Goal: Task Accomplishment & Management: Manage account settings

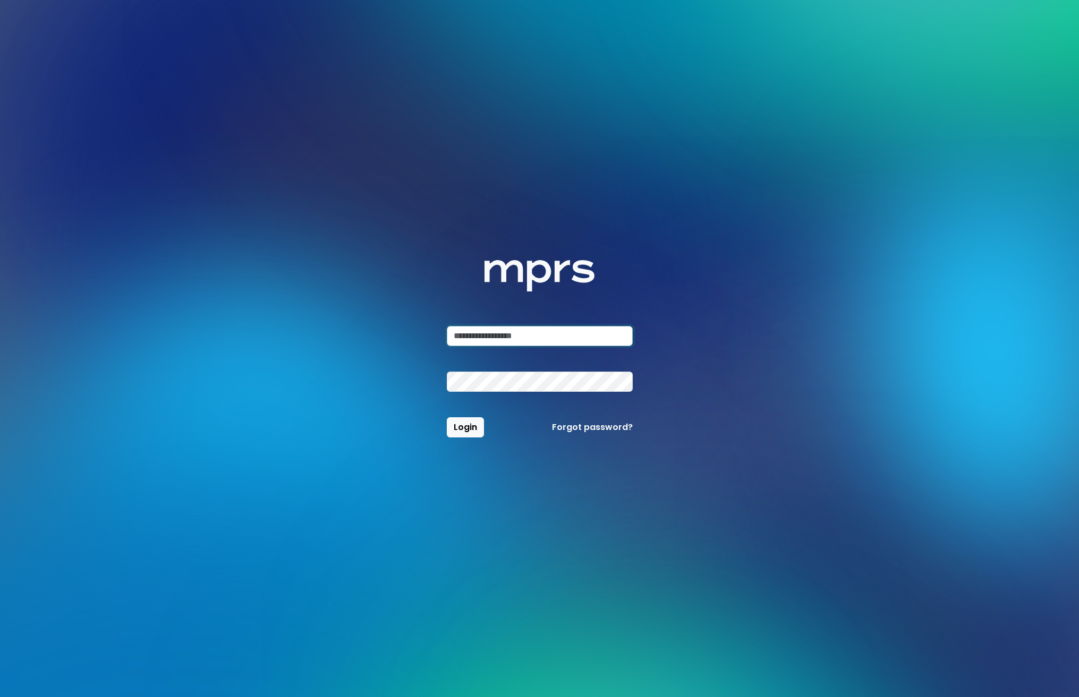
click at [498, 335] on input "email" at bounding box center [540, 336] width 186 height 20
click at [498, 336] on input "email" at bounding box center [540, 336] width 186 height 20
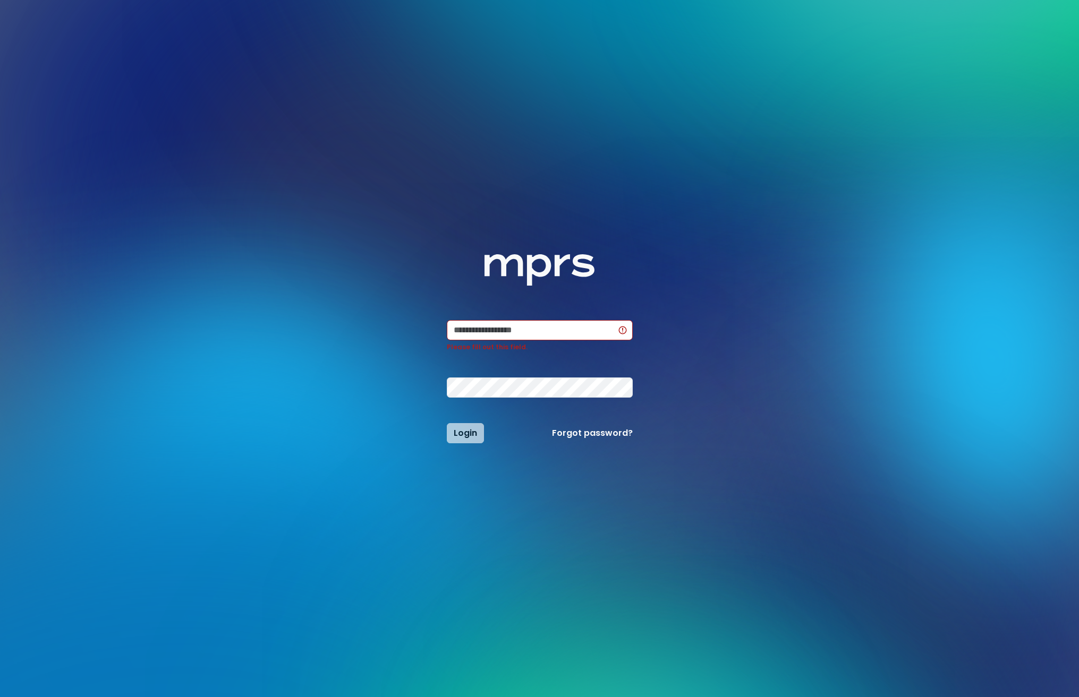
click at [457, 431] on div "Login Forgot password?" at bounding box center [539, 433] width 199 height 20
click at [514, 323] on input "email" at bounding box center [540, 330] width 186 height 20
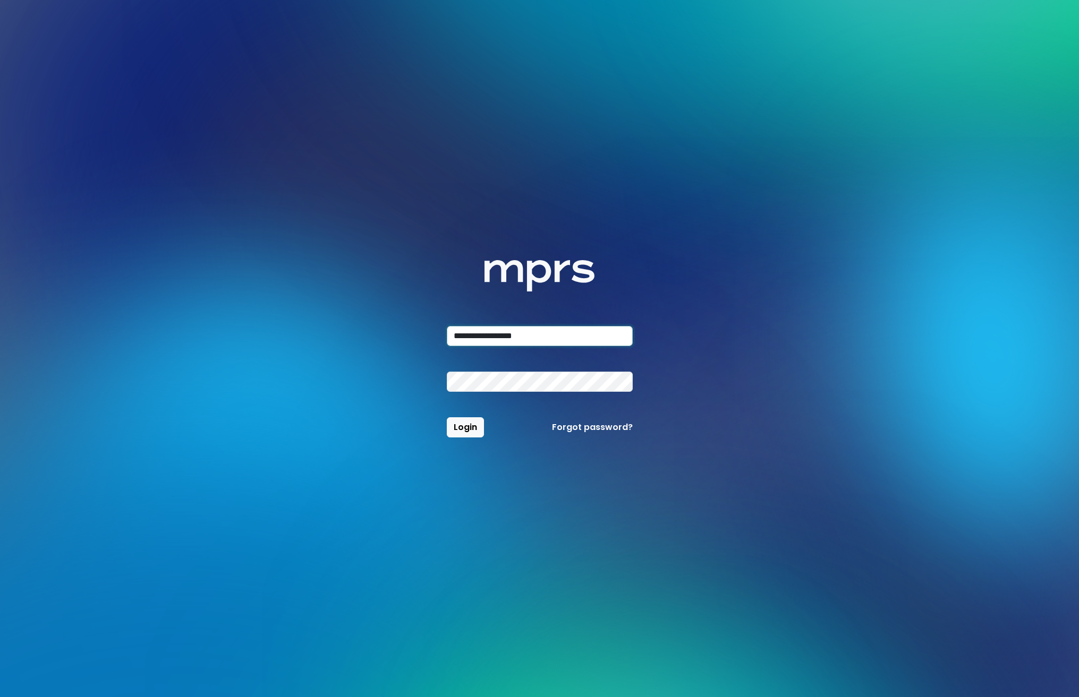
type input "**********"
click at [591, 430] on link "Forgot password?" at bounding box center [592, 427] width 81 height 13
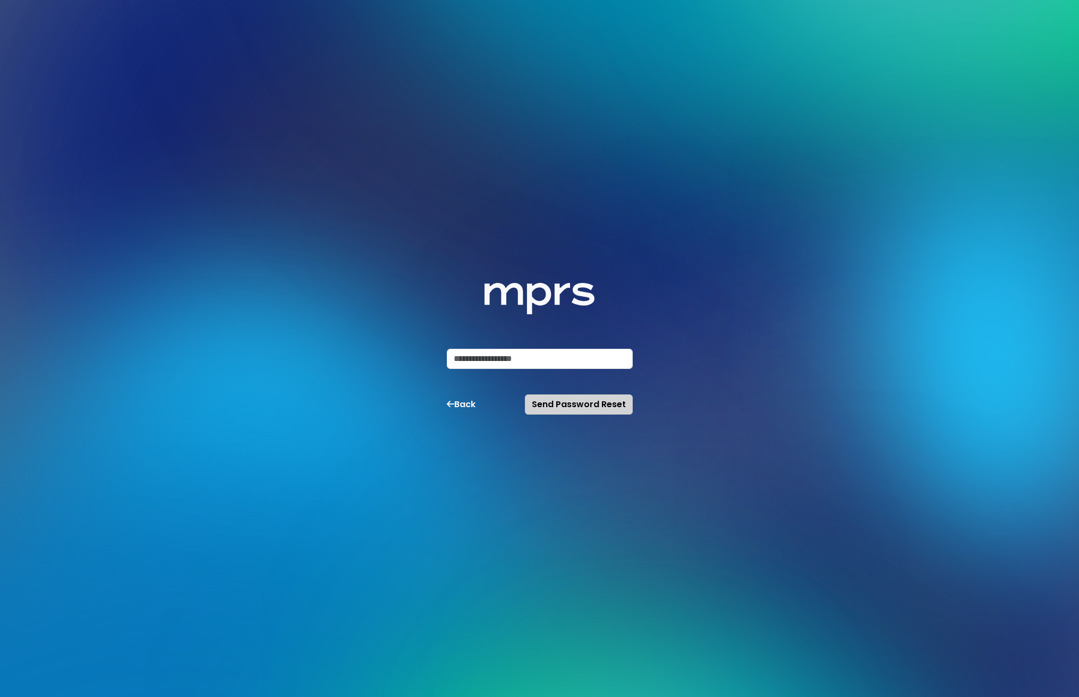
click at [584, 409] on span "Send Password Reset" at bounding box center [579, 404] width 94 height 12
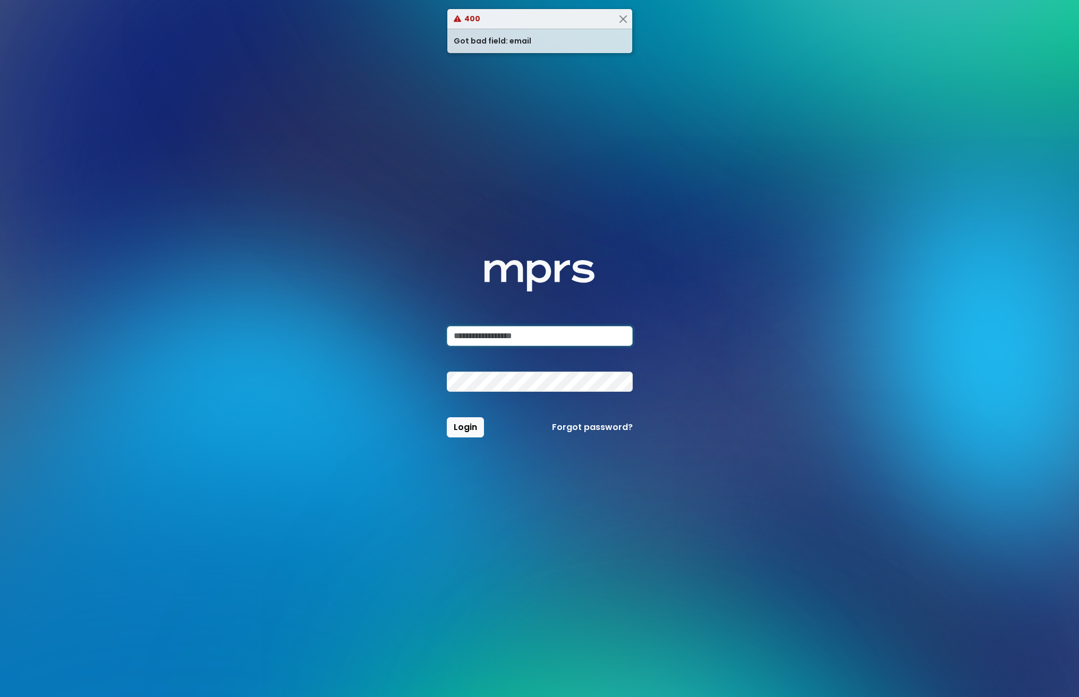
click at [535, 336] on input "email" at bounding box center [540, 336] width 186 height 20
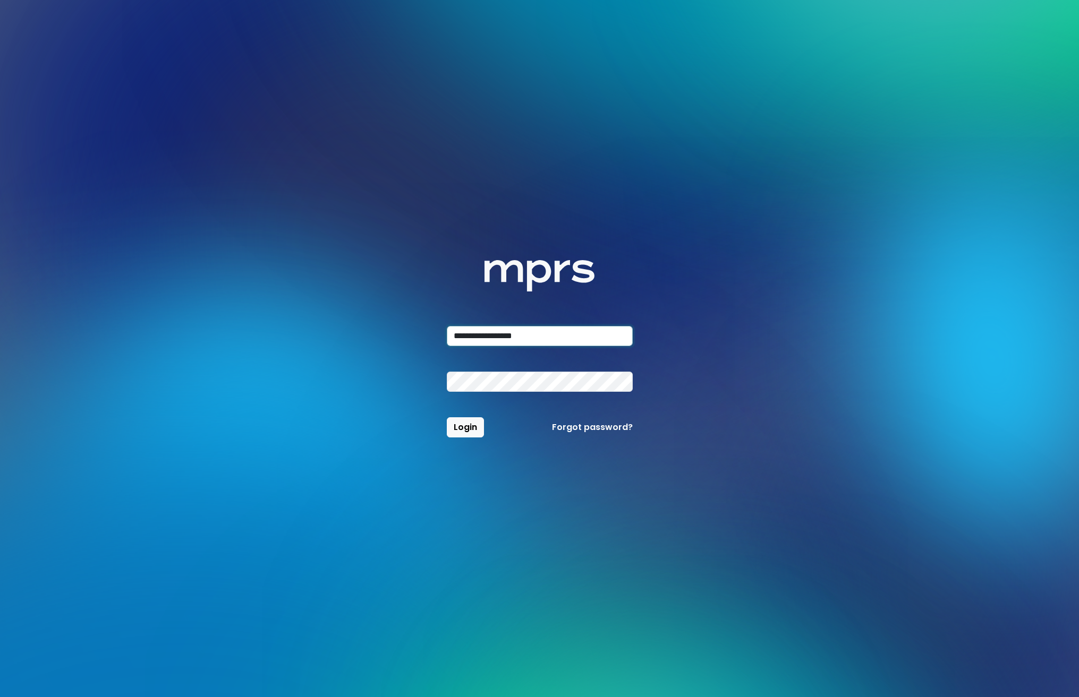
type input "**********"
click at [586, 428] on link "Forgot password?" at bounding box center [592, 427] width 81 height 13
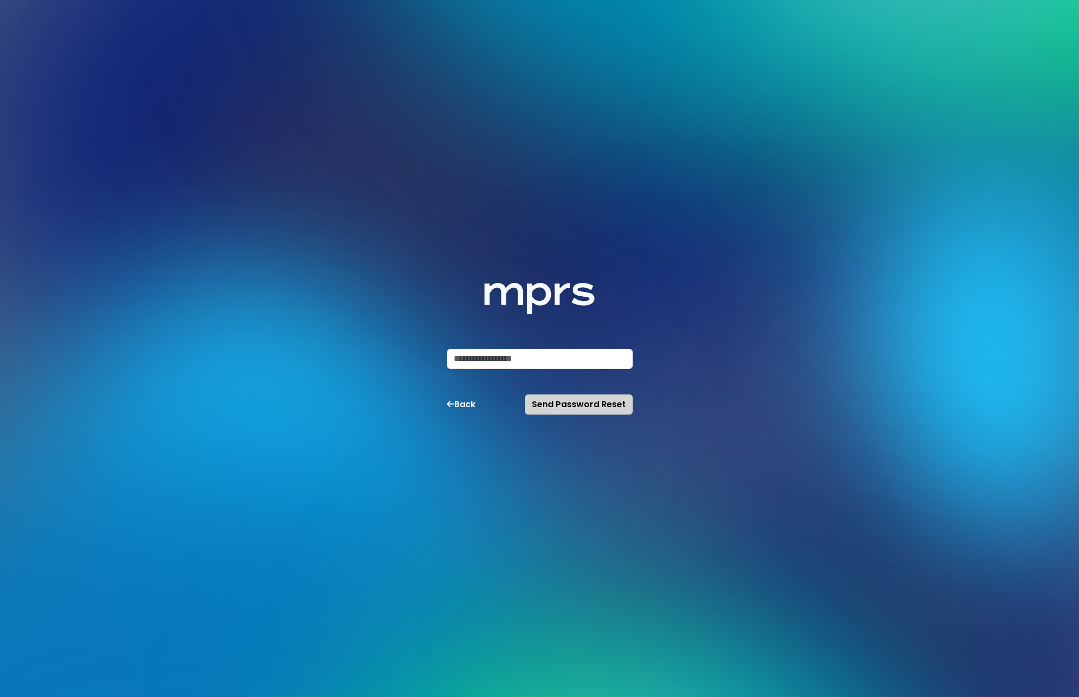
click at [583, 410] on span "Send Password Reset" at bounding box center [579, 404] width 94 height 12
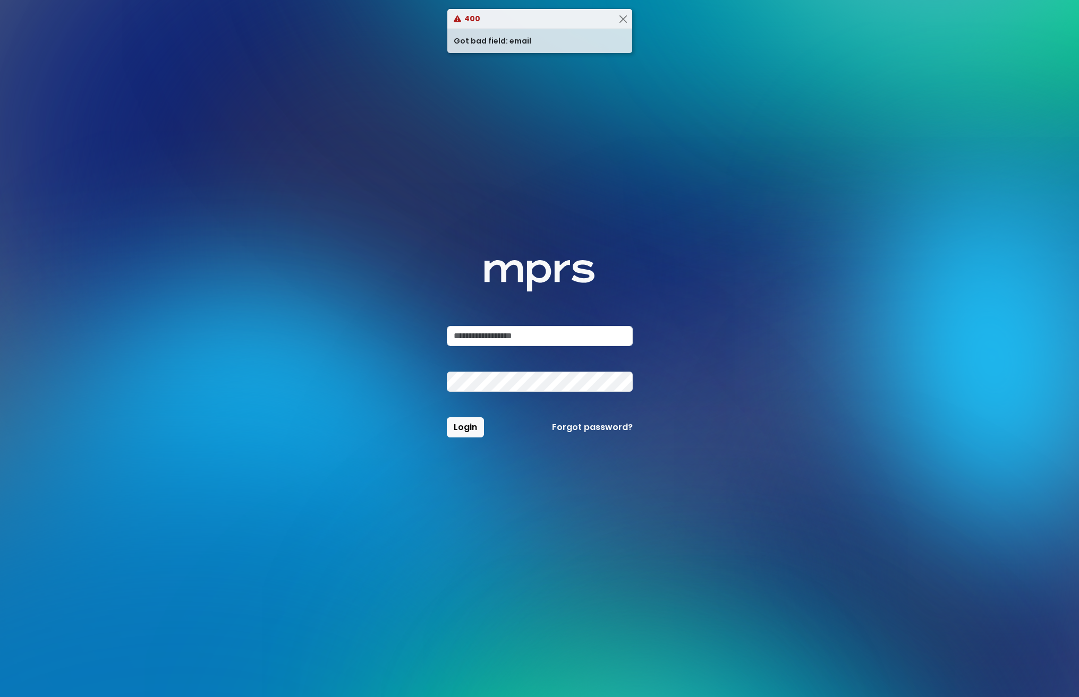
click at [386, 227] on div "MPRS Logo Login Forgot password?" at bounding box center [539, 348] width 688 height 697
click at [487, 341] on input "email" at bounding box center [540, 336] width 186 height 20
drag, startPoint x: 487, startPoint y: 341, endPoint x: 412, endPoint y: 267, distance: 106.3
click at [487, 340] on input "email" at bounding box center [540, 336] width 186 height 20
